Goal: Obtain resource: Obtain resource

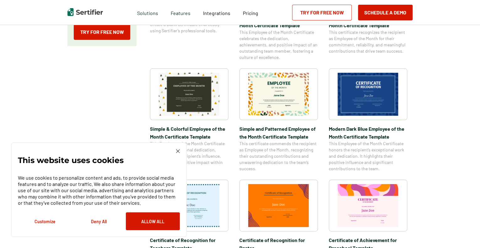
scroll to position [182, 0]
click at [177, 152] on img at bounding box center [178, 151] width 4 height 4
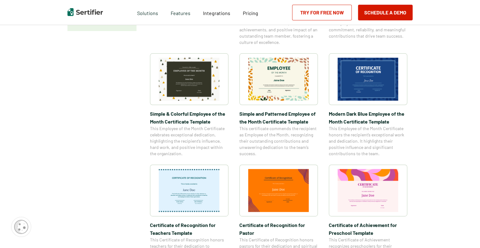
scroll to position [197, 0]
click at [379, 79] on img at bounding box center [367, 78] width 61 height 43
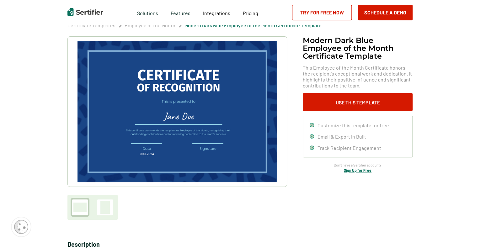
scroll to position [30, 0]
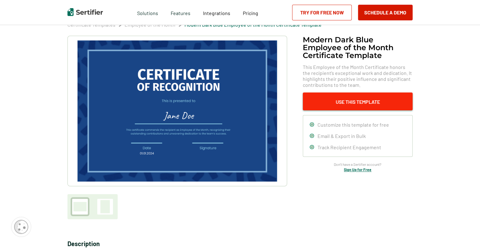
click at [328, 97] on button "Use This Template" at bounding box center [358, 102] width 110 height 18
